Goal: Transaction & Acquisition: Purchase product/service

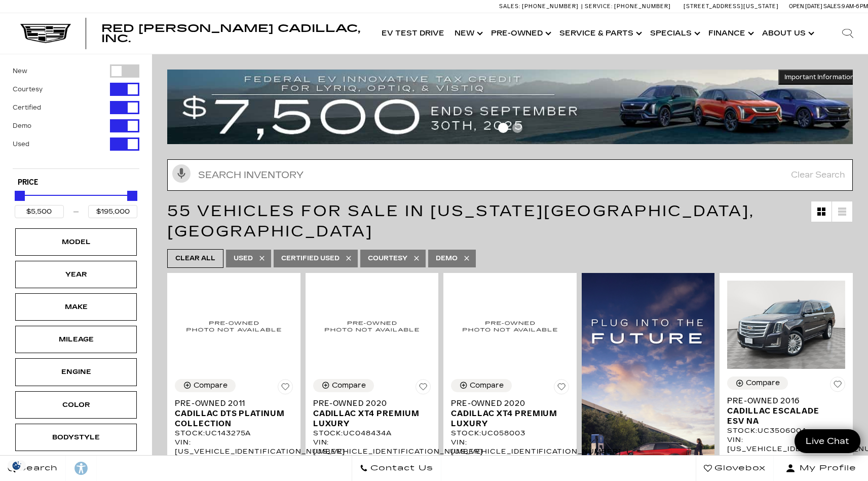
click at [385, 179] on input "text" at bounding box center [510, 174] width 686 height 31
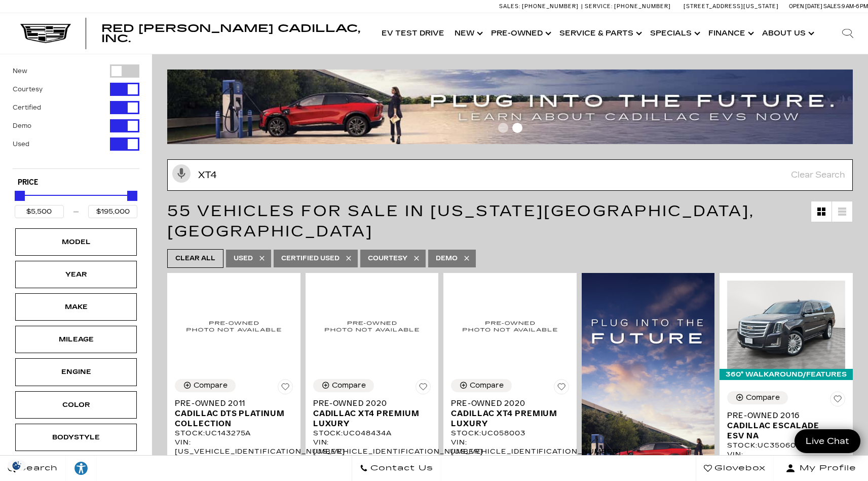
type input "xt4"
type input "$19,189"
type input "$54,845"
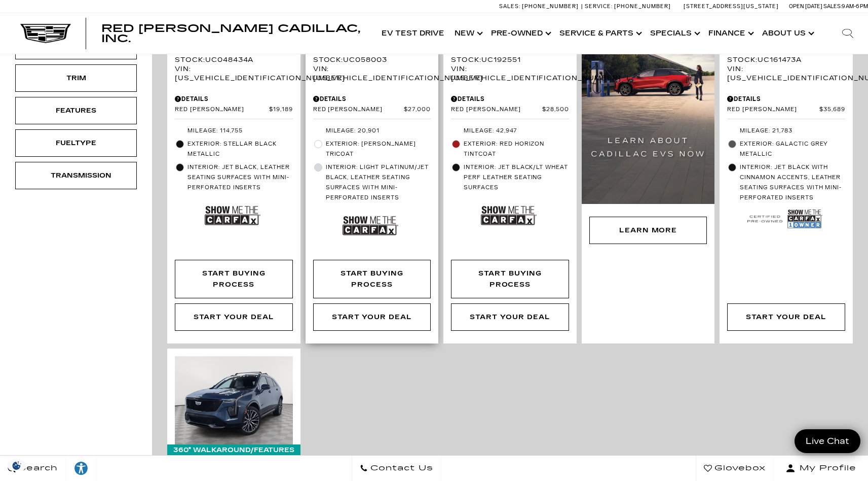
scroll to position [606, 0]
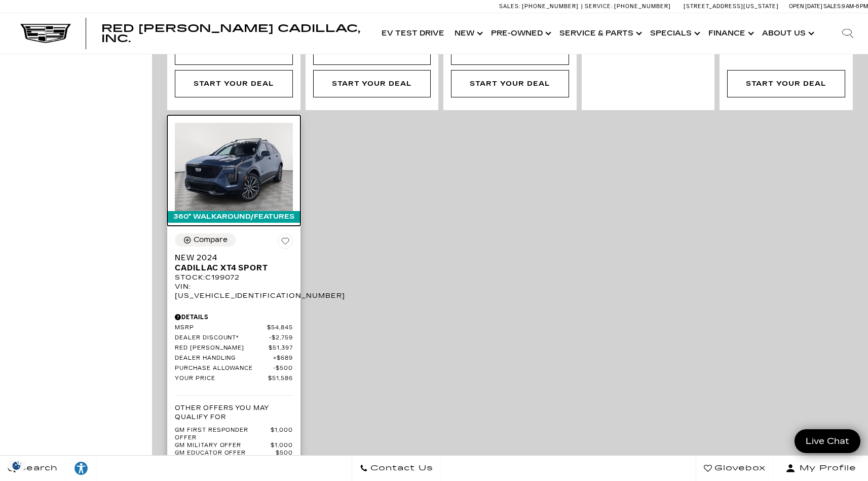
click at [234, 149] on img at bounding box center [234, 167] width 118 height 88
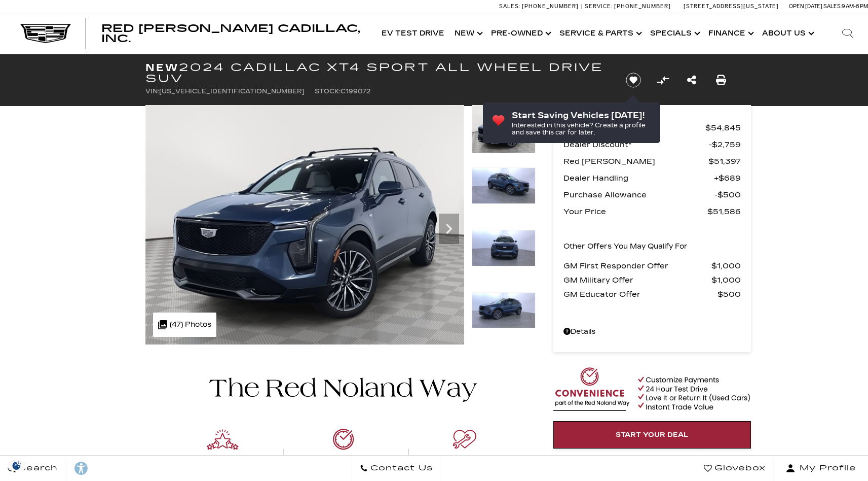
click at [454, 227] on icon "Next" at bounding box center [449, 228] width 20 height 20
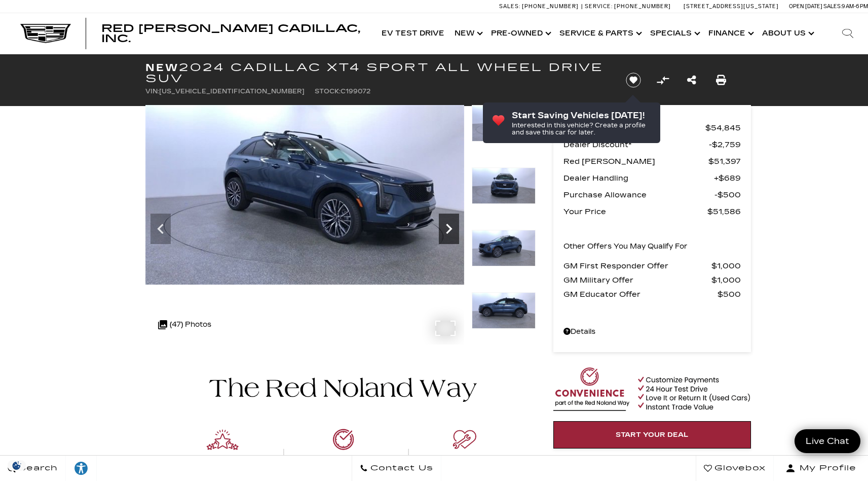
click at [451, 222] on icon "Next" at bounding box center [449, 228] width 20 height 20
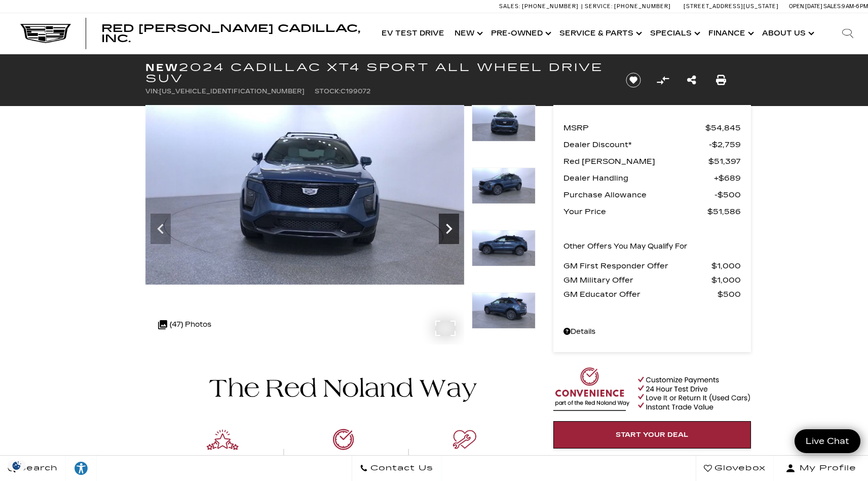
click at [451, 222] on icon "Next" at bounding box center [449, 228] width 20 height 20
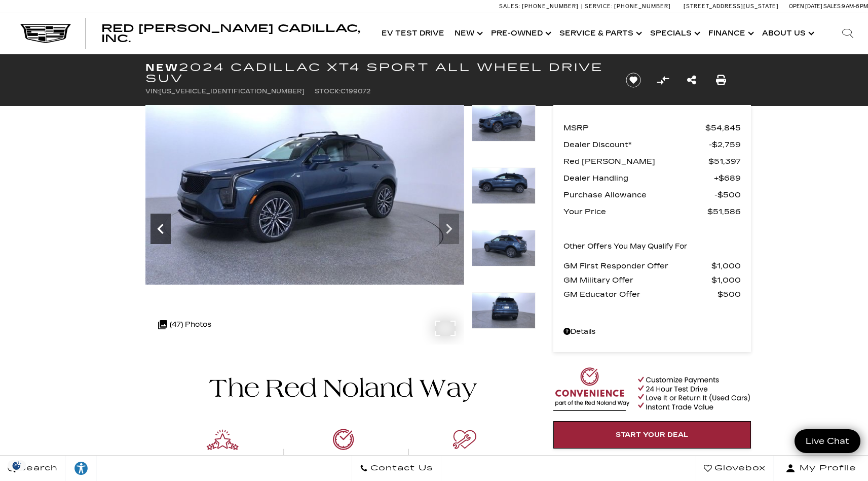
click at [161, 225] on icon "Previous" at bounding box center [161, 228] width 20 height 20
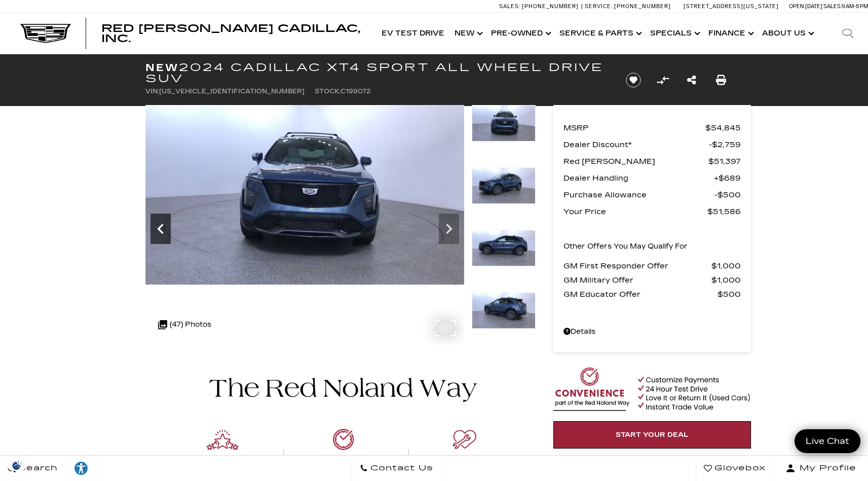
click at [161, 225] on icon "Previous" at bounding box center [160, 229] width 6 height 10
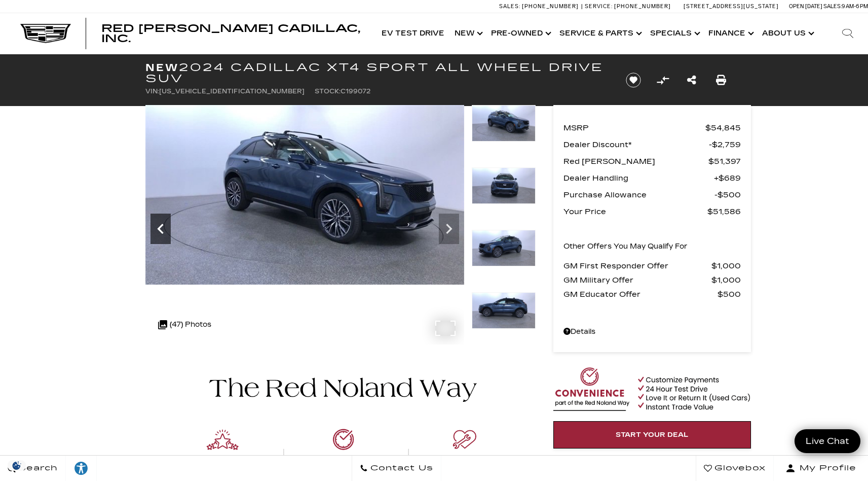
click at [161, 225] on icon "Previous" at bounding box center [160, 229] width 6 height 10
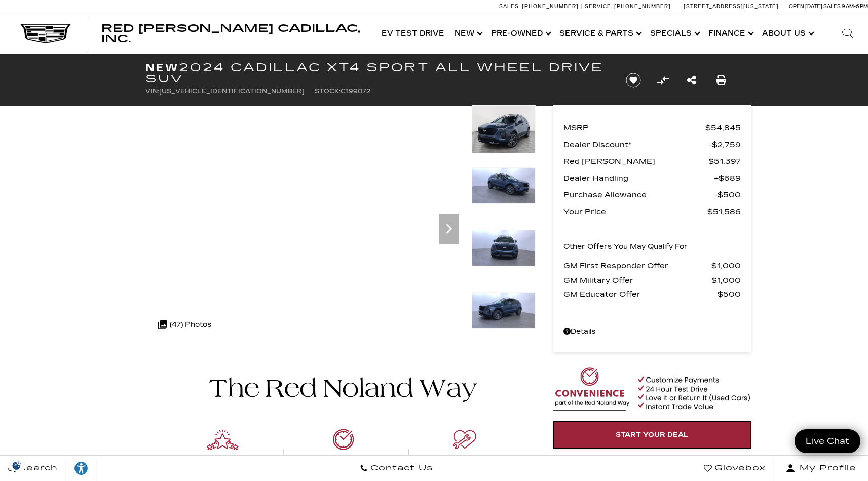
click at [514, 136] on img at bounding box center [504, 129] width 64 height 48
click at [504, 130] on img at bounding box center [504, 129] width 64 height 48
click at [508, 133] on img at bounding box center [504, 129] width 64 height 48
click at [504, 180] on img at bounding box center [504, 185] width 64 height 36
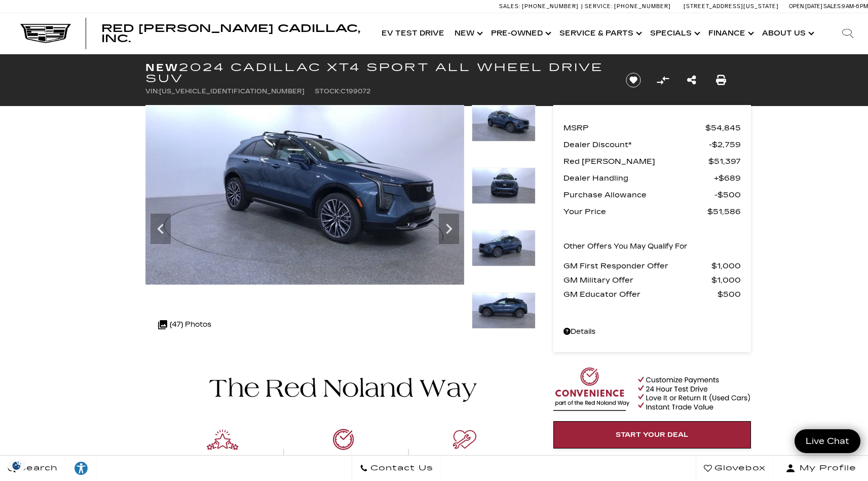
click at [506, 129] on img at bounding box center [504, 123] width 64 height 36
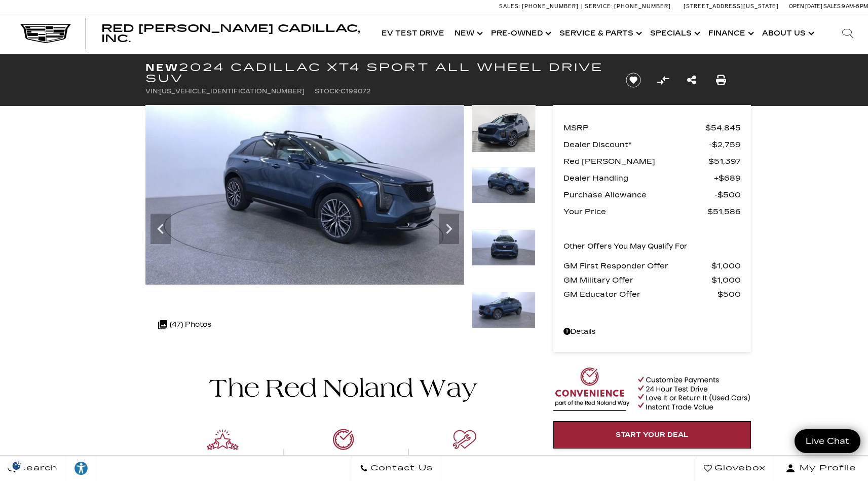
click at [507, 129] on img at bounding box center [504, 128] width 64 height 48
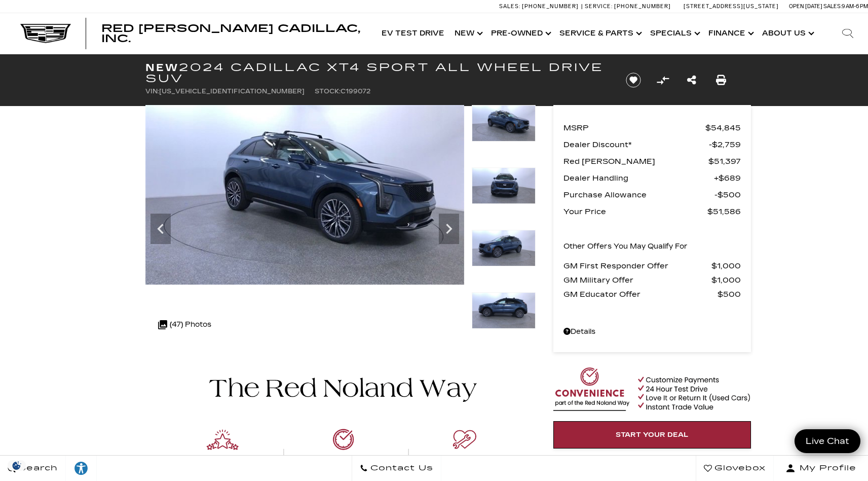
click at [507, 129] on img at bounding box center [504, 123] width 64 height 36
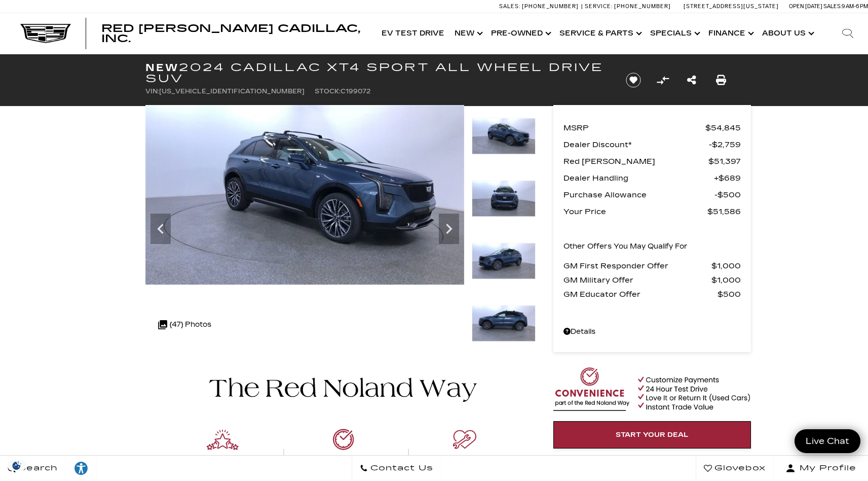
click at [503, 247] on img at bounding box center [504, 260] width 64 height 36
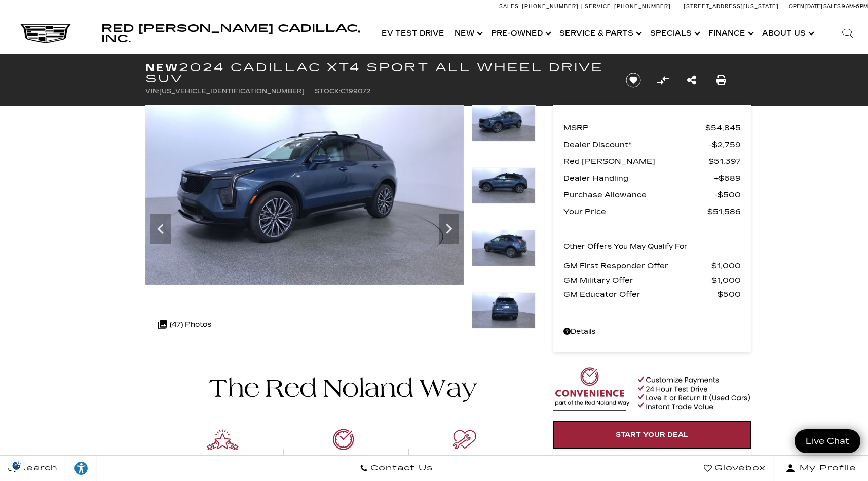
click at [509, 252] on img at bounding box center [504, 248] width 64 height 36
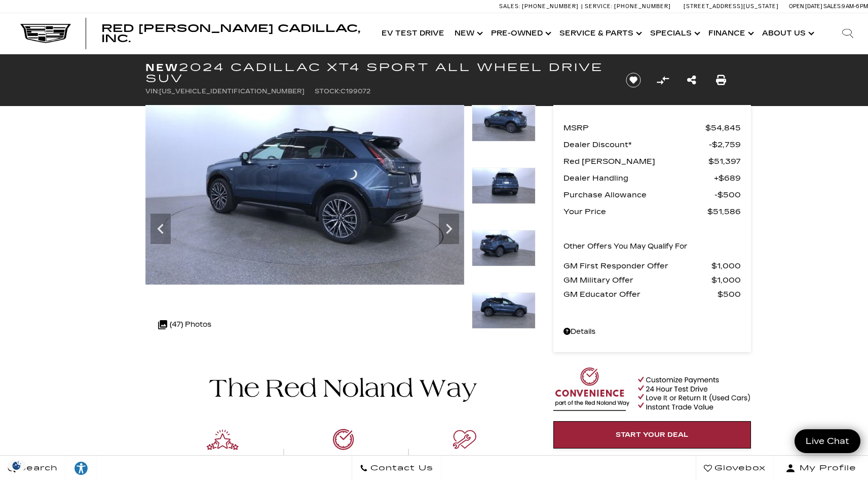
click at [507, 298] on img at bounding box center [504, 310] width 64 height 36
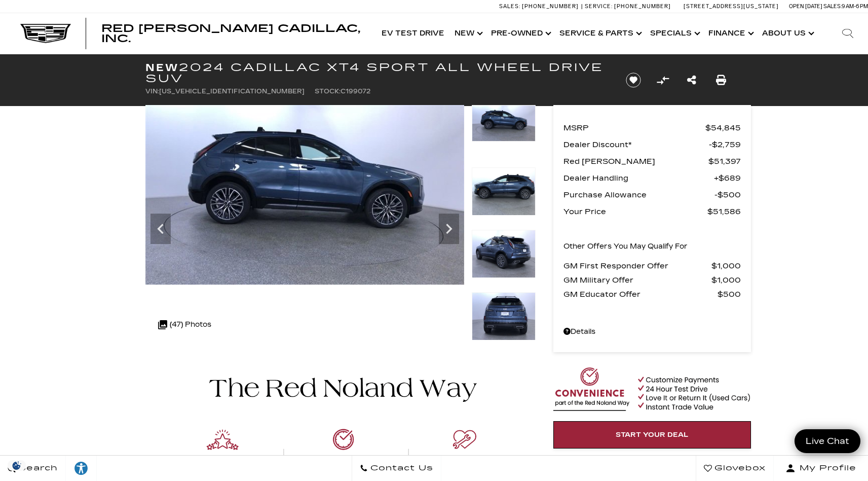
click at [508, 317] on img at bounding box center [504, 316] width 64 height 48
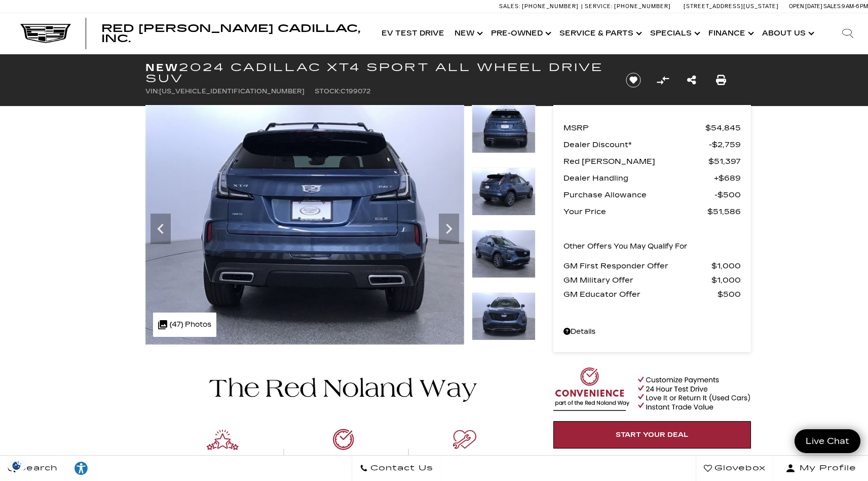
click at [509, 257] on img at bounding box center [504, 254] width 64 height 48
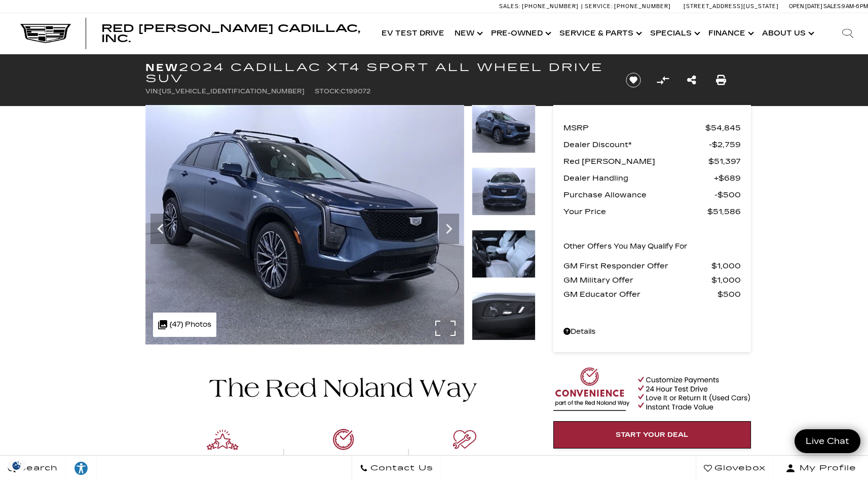
click at [265, 198] on img at bounding box center [304, 224] width 319 height 239
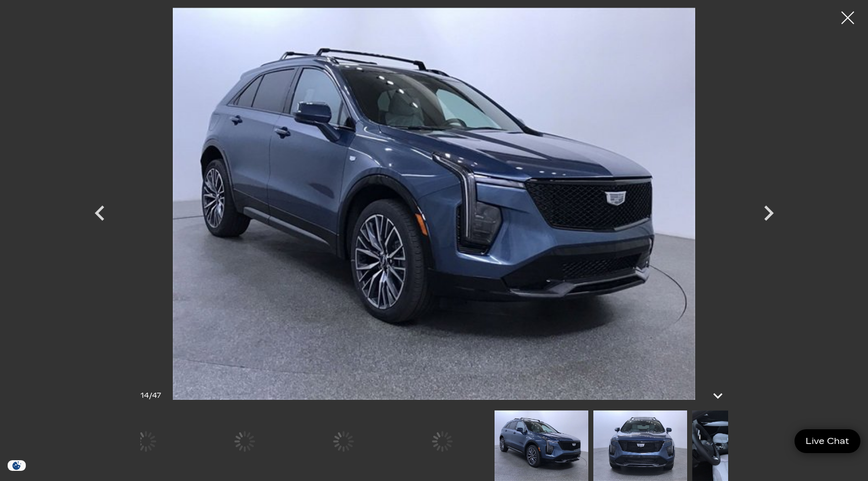
click at [588, 441] on img at bounding box center [542, 445] width 94 height 70
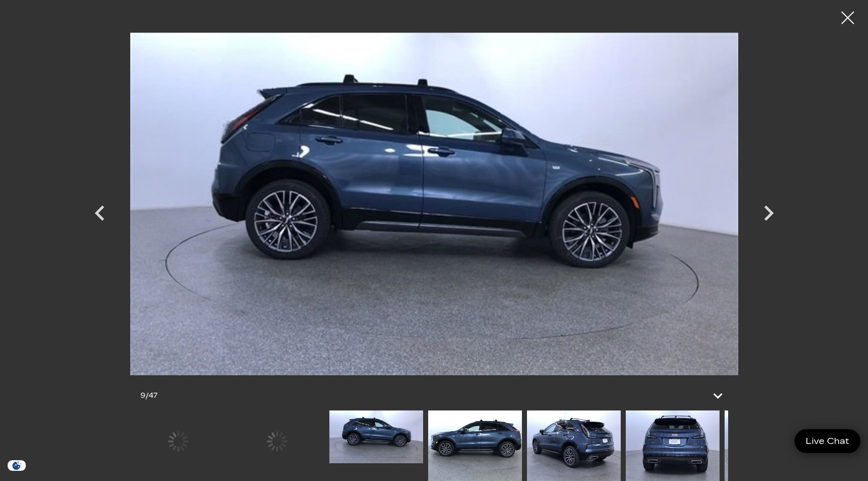
click at [423, 454] on img at bounding box center [376, 436] width 94 height 53
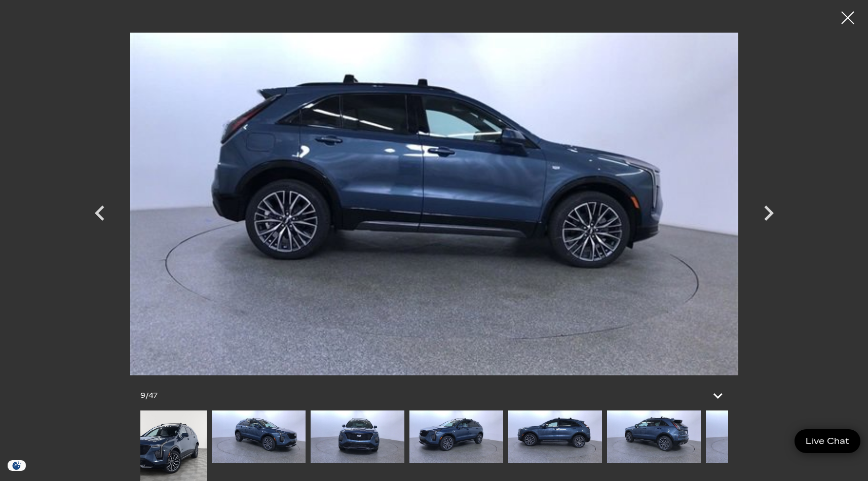
click at [627, 449] on img at bounding box center [654, 436] width 94 height 53
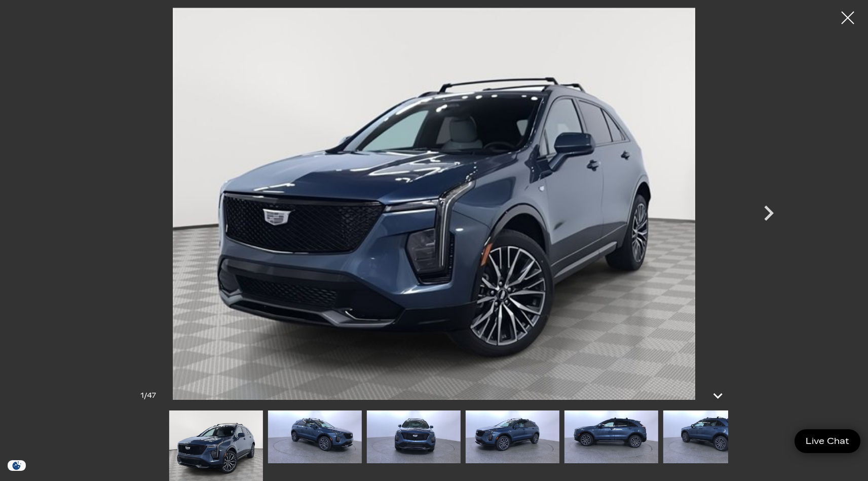
click at [452, 441] on div at bounding box center [463, 445] width 588 height 70
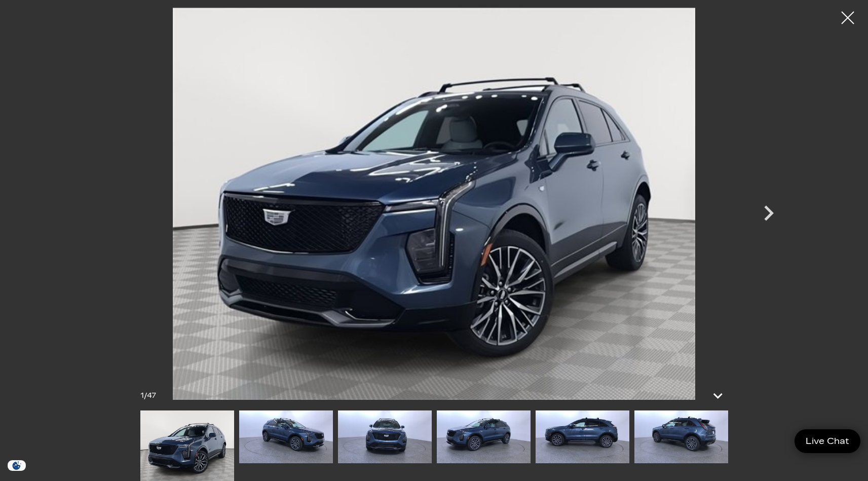
click at [201, 448] on img at bounding box center [187, 445] width 94 height 70
click at [196, 447] on img at bounding box center [187, 445] width 94 height 70
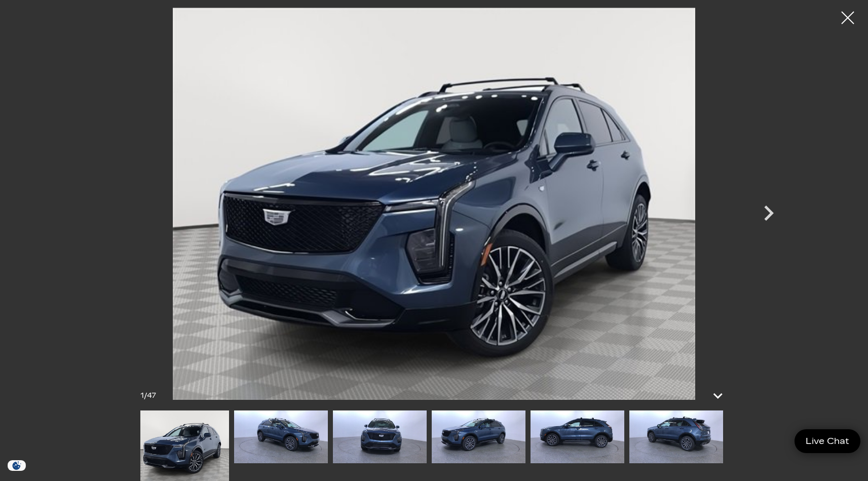
click at [57, 453] on div at bounding box center [434, 240] width 868 height 481
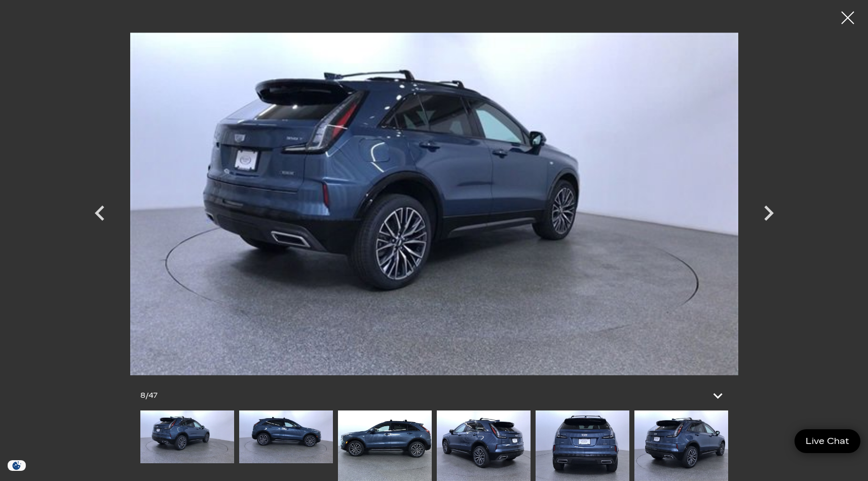
click at [536, 455] on img at bounding box center [583, 445] width 94 height 70
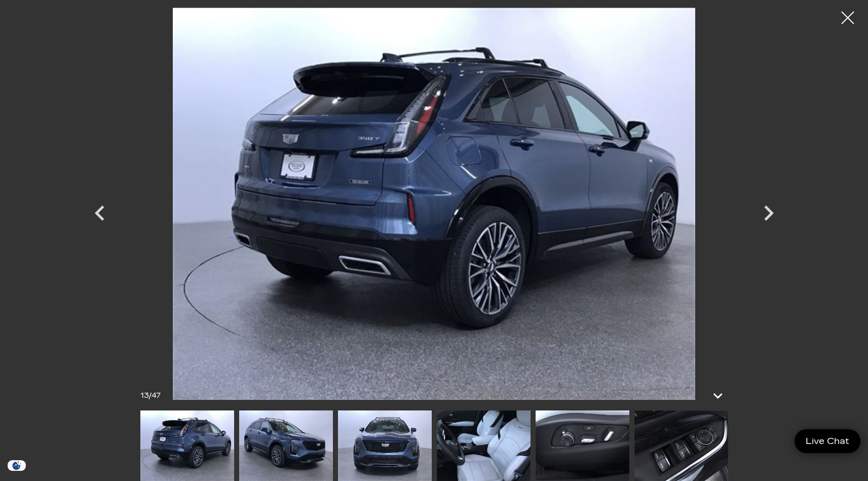
click at [290, 439] on img at bounding box center [286, 445] width 94 height 70
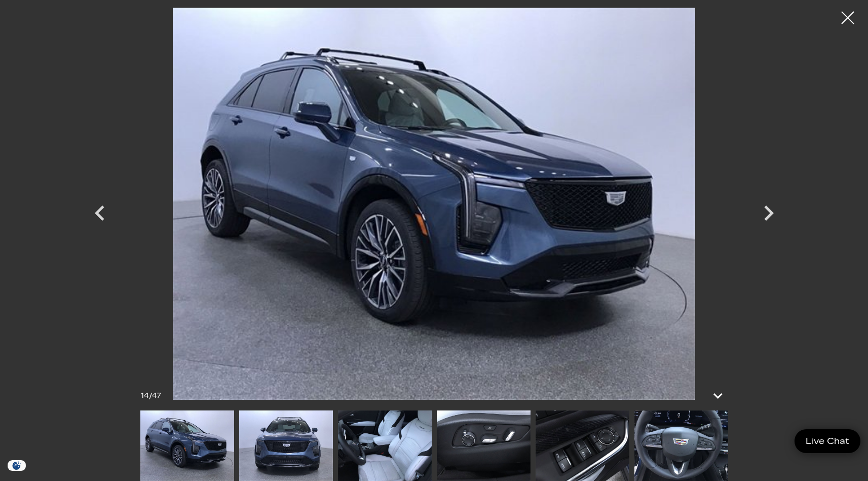
drag, startPoint x: 419, startPoint y: 170, endPoint x: 771, endPoint y: 18, distance: 383.0
click at [733, 45] on img at bounding box center [434, 204] width 608 height 392
click at [840, 17] on div at bounding box center [848, 18] width 27 height 27
